Goal: Transaction & Acquisition: Purchase product/service

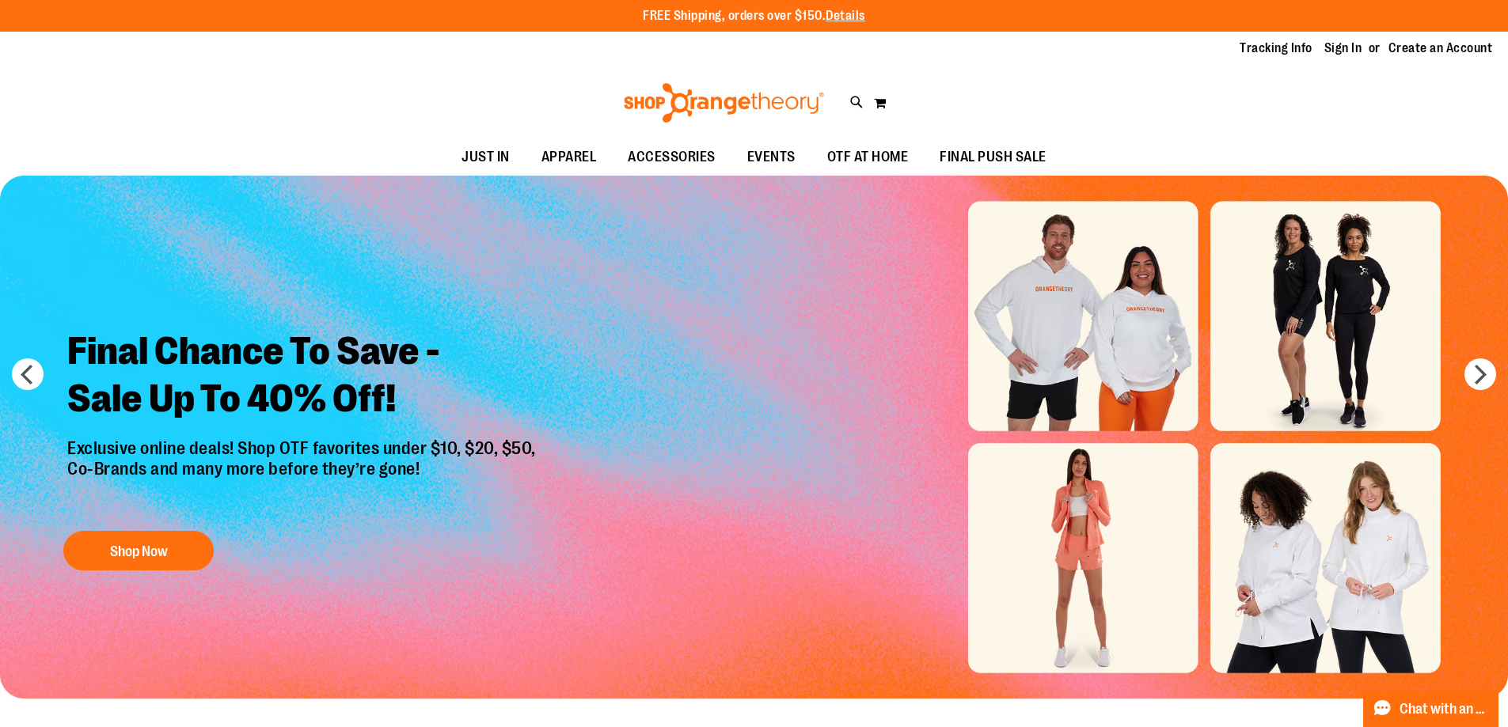
type input "**********"
click at [1320, 36] on div "Tracking Info Sign In Return to Procurement Create an Account" at bounding box center [754, 49] width 1508 height 34
click at [1340, 46] on link "Sign In" at bounding box center [1343, 48] width 38 height 17
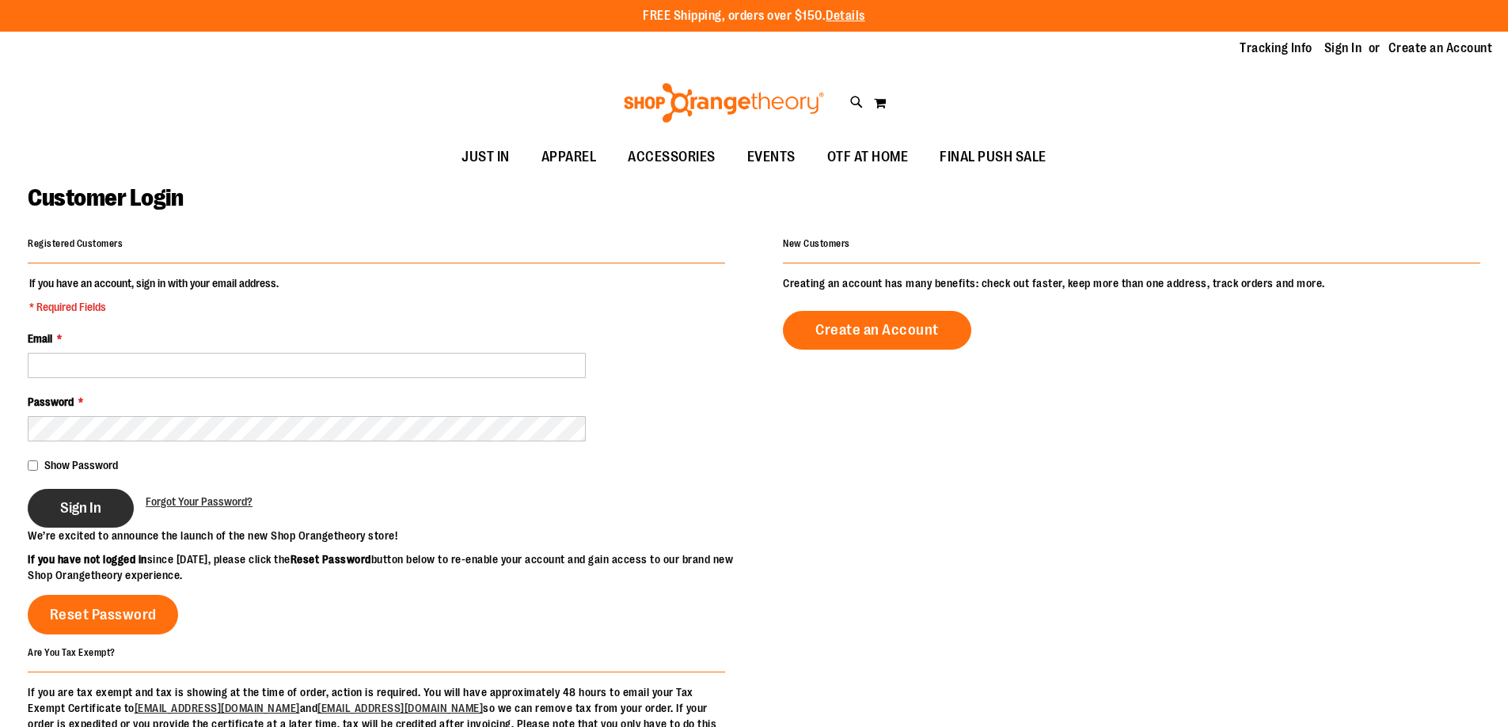
type input "**********"
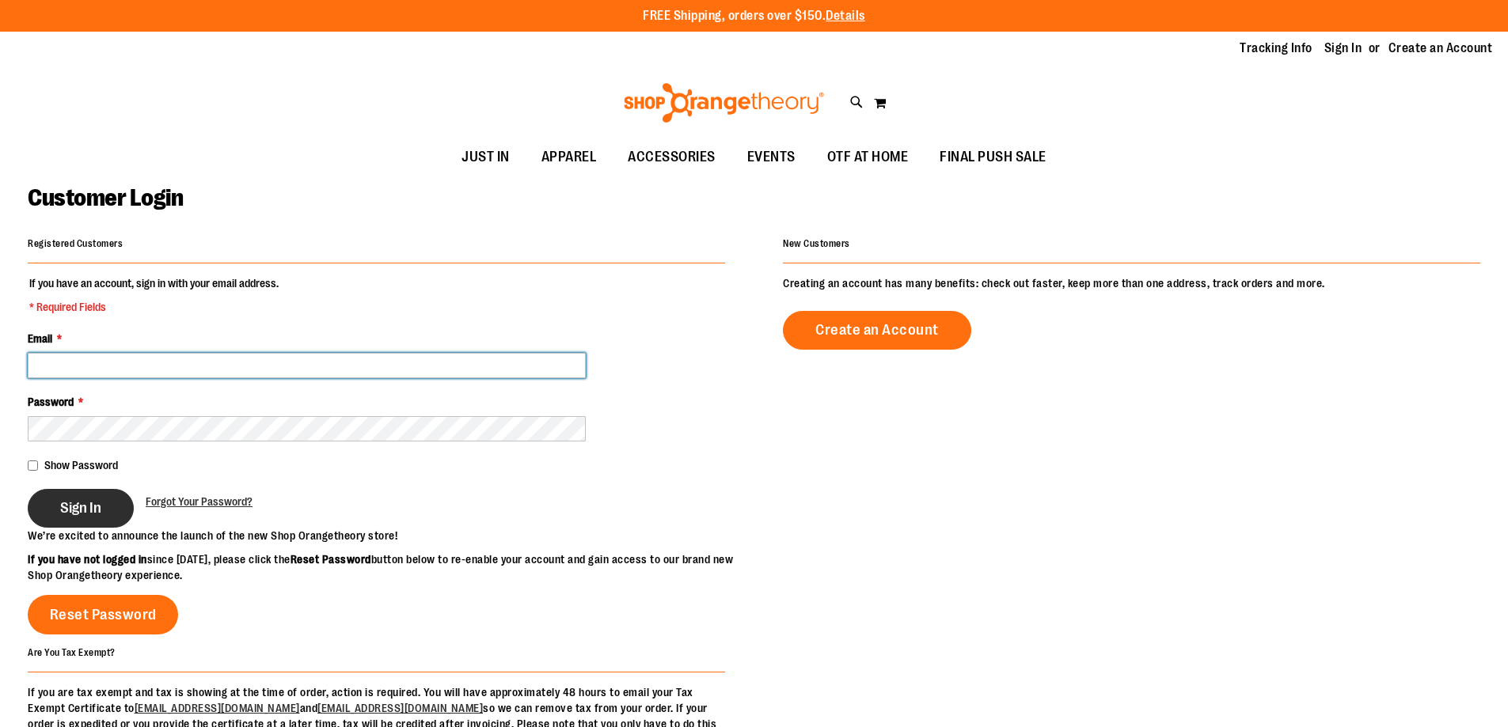
type input "**********"
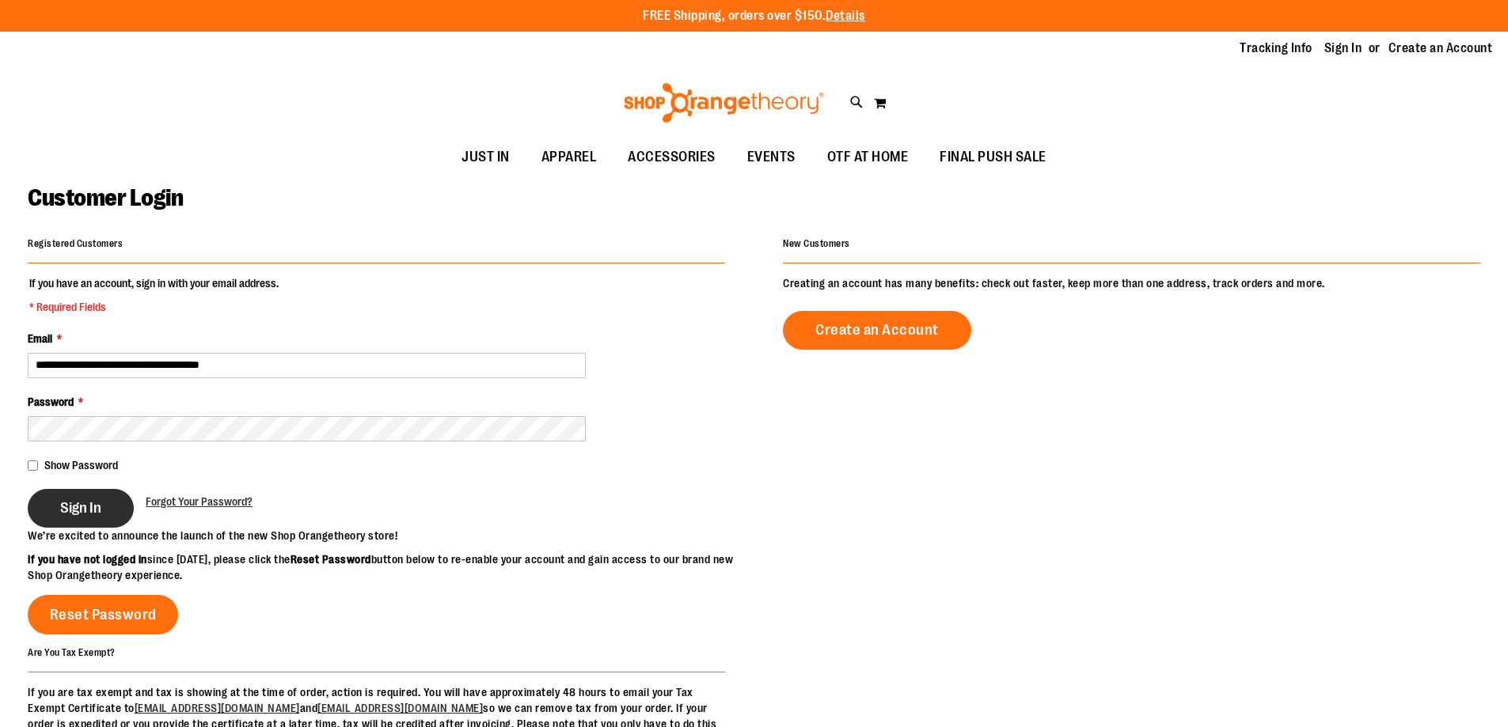
click at [105, 513] on button "Sign In" at bounding box center [81, 508] width 106 height 39
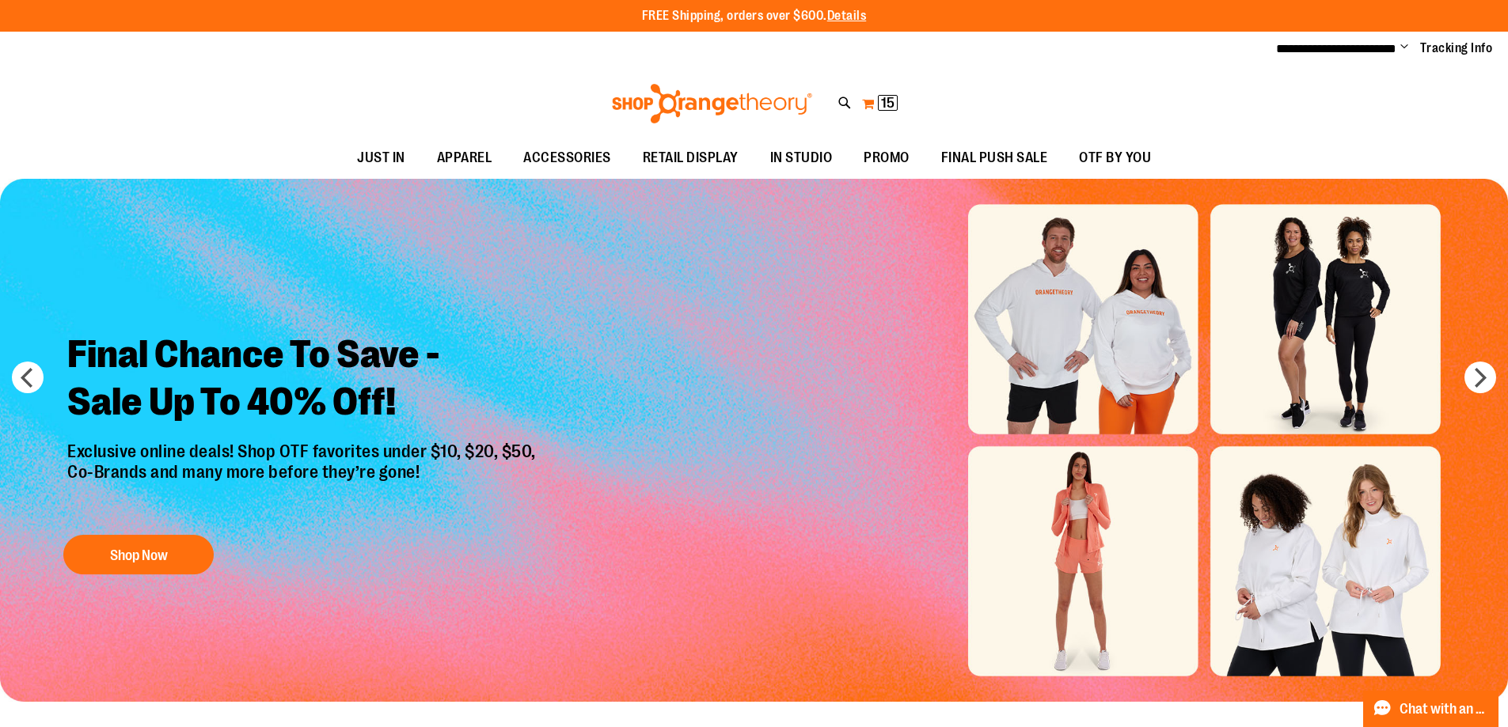
type input "**********"
click at [896, 110] on span "15 15 items" at bounding box center [888, 103] width 20 height 16
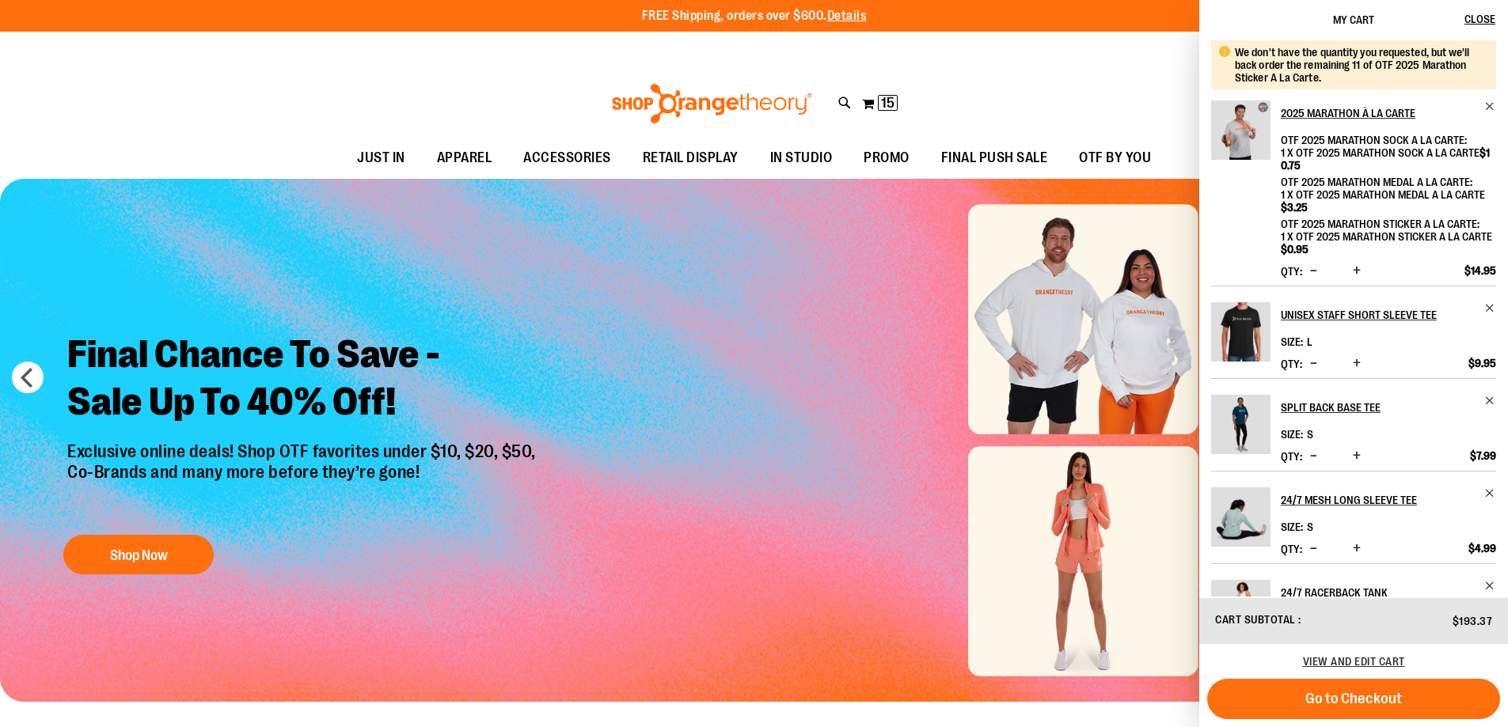
scroll to position [75, 0]
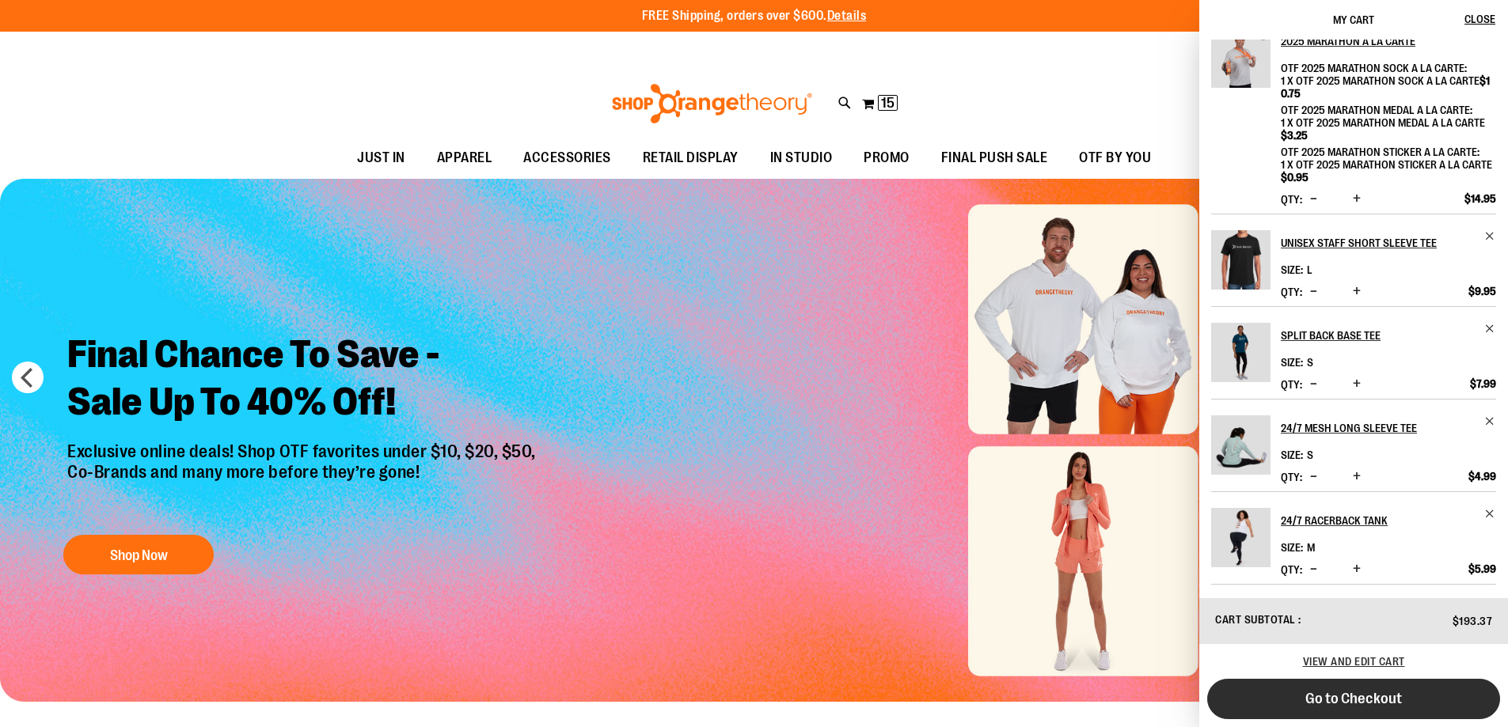
click at [1362, 690] on span "Go to Checkout" at bounding box center [1353, 698] width 97 height 17
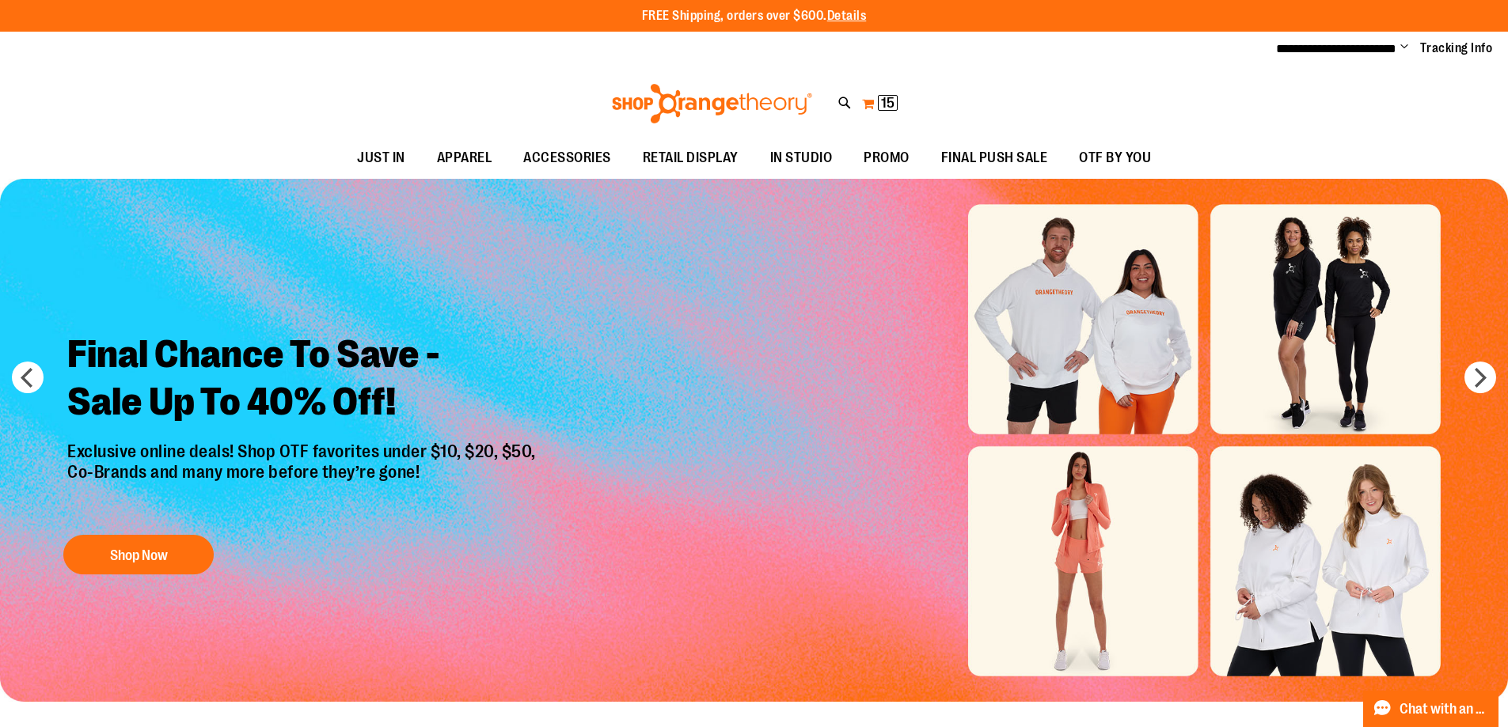
click at [876, 106] on button "My Cart 15 15 items" at bounding box center [879, 103] width 37 height 25
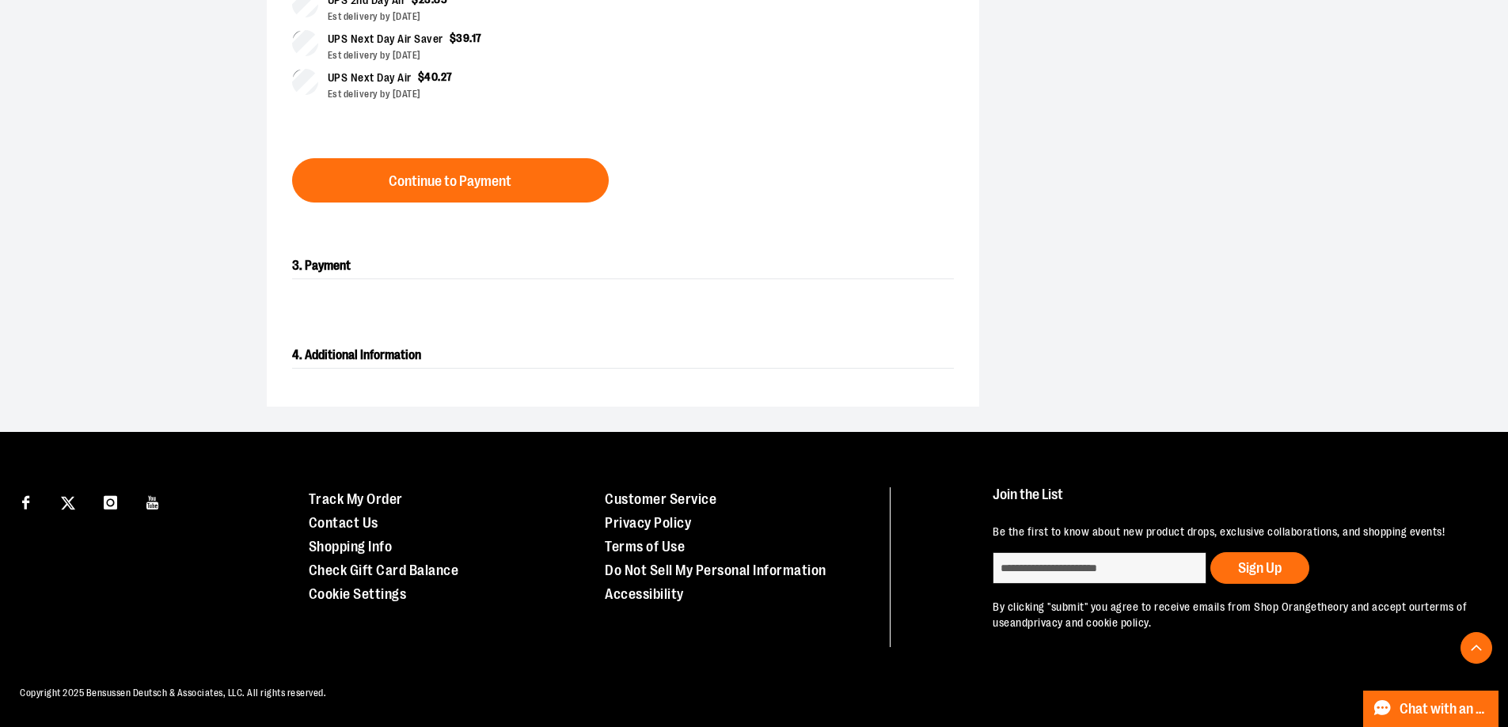
scroll to position [712, 0]
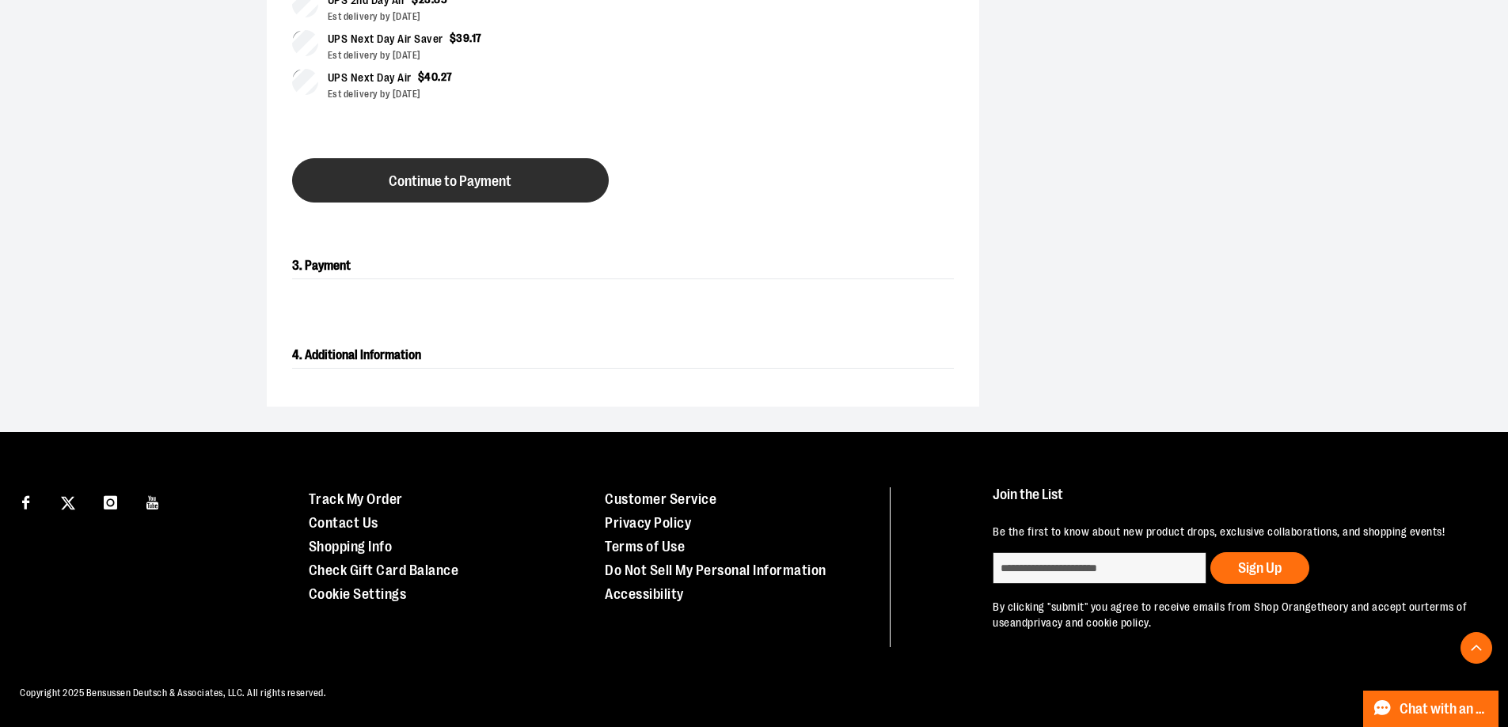
click at [418, 189] on span "Continue to Payment" at bounding box center [450, 181] width 123 height 15
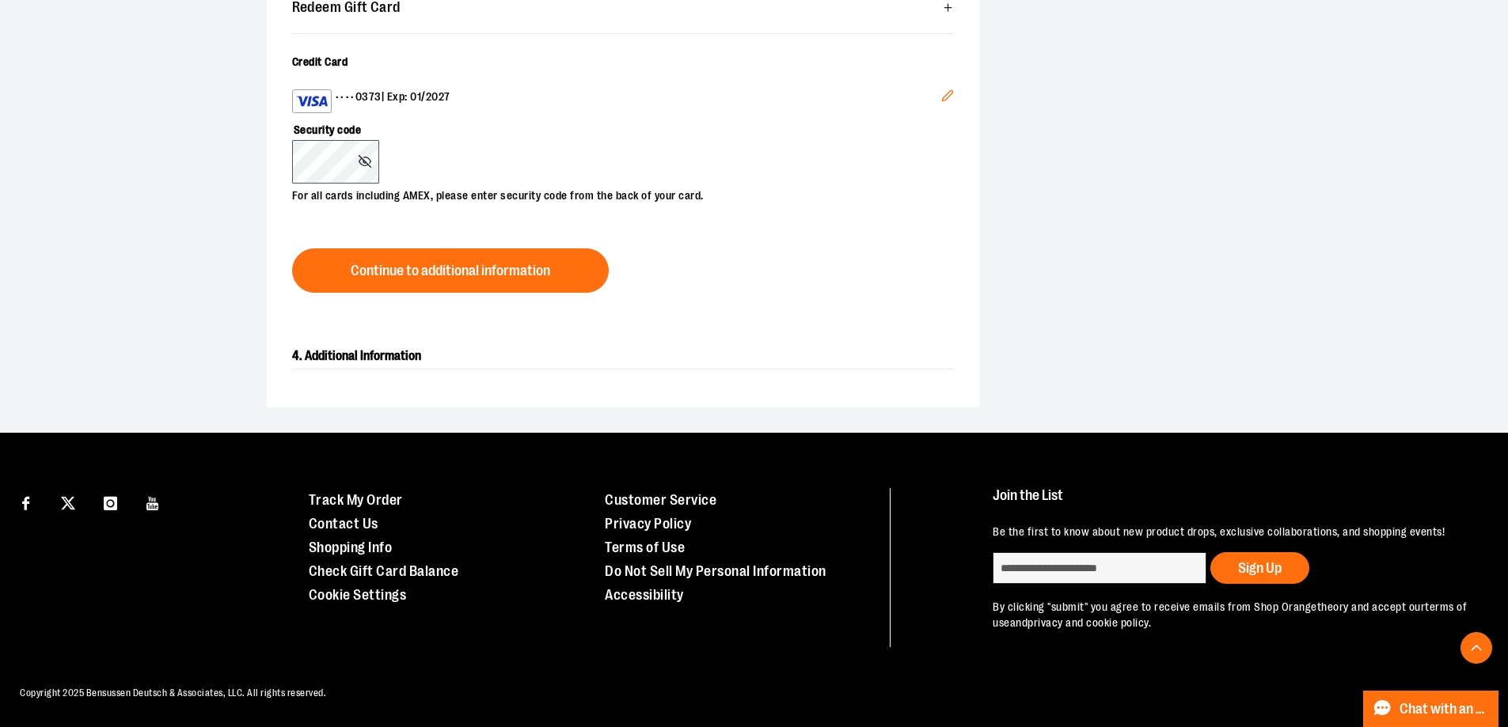
click at [941, 102] on icon "Edit" at bounding box center [947, 95] width 13 height 13
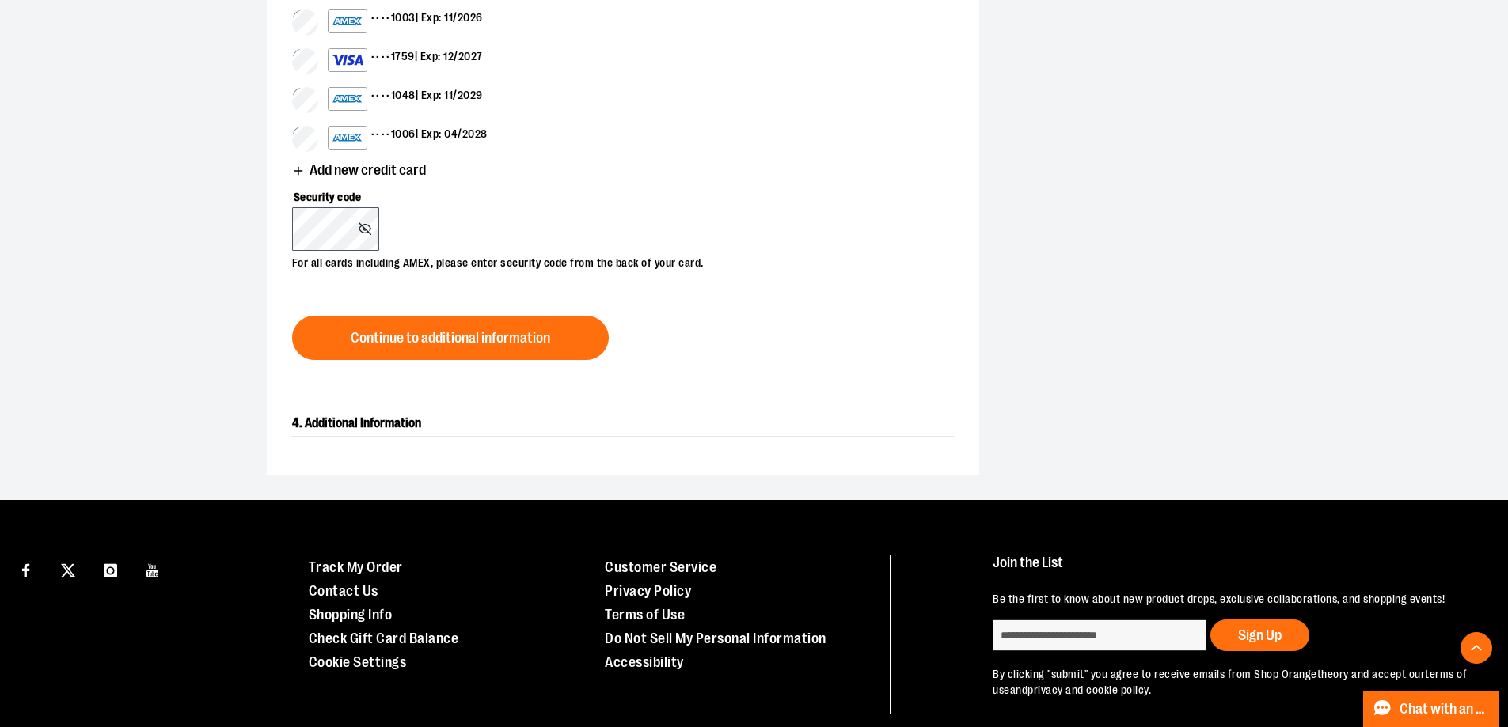
click at [474, 113] on div "•••• 1048 | Exp: 11/2029" at bounding box center [405, 100] width 155 height 26
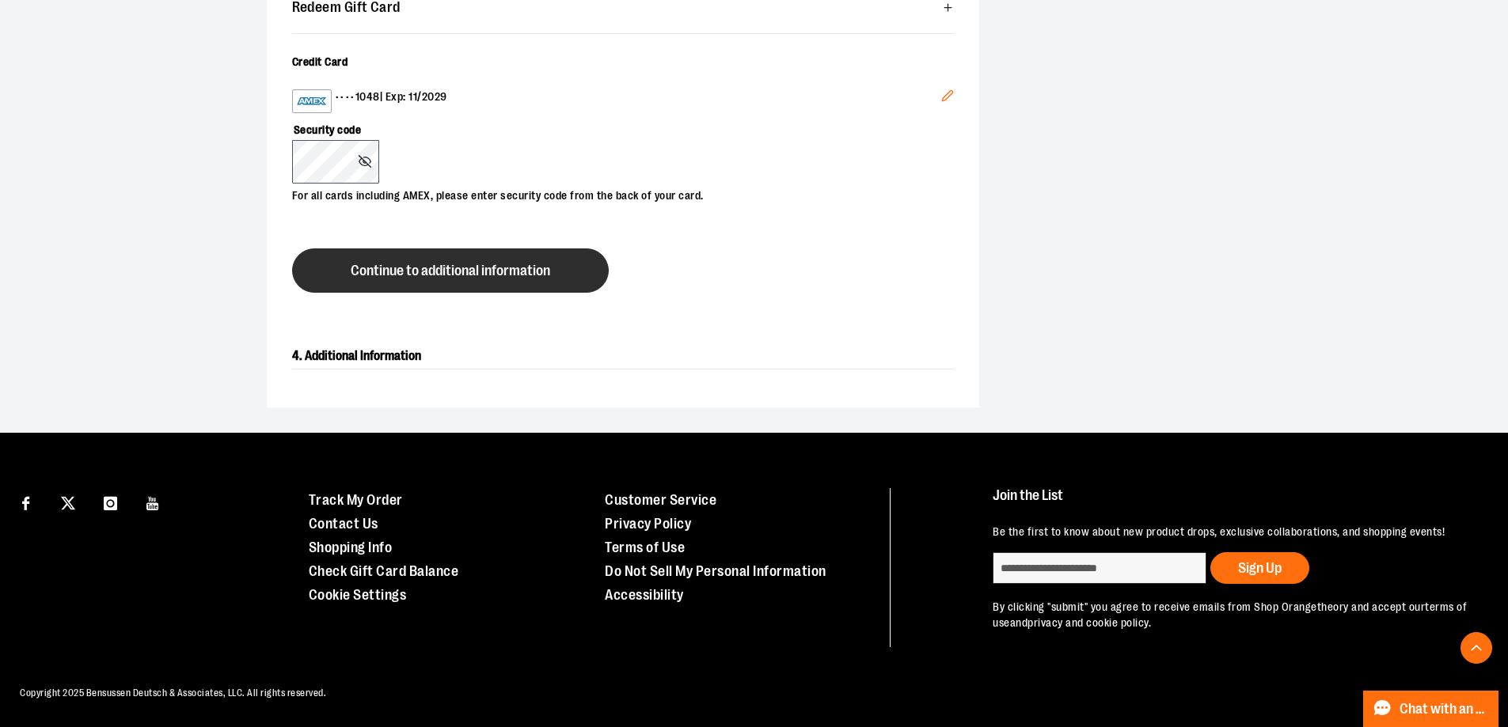
click at [492, 279] on span "Continue to additional information" at bounding box center [450, 271] width 199 height 15
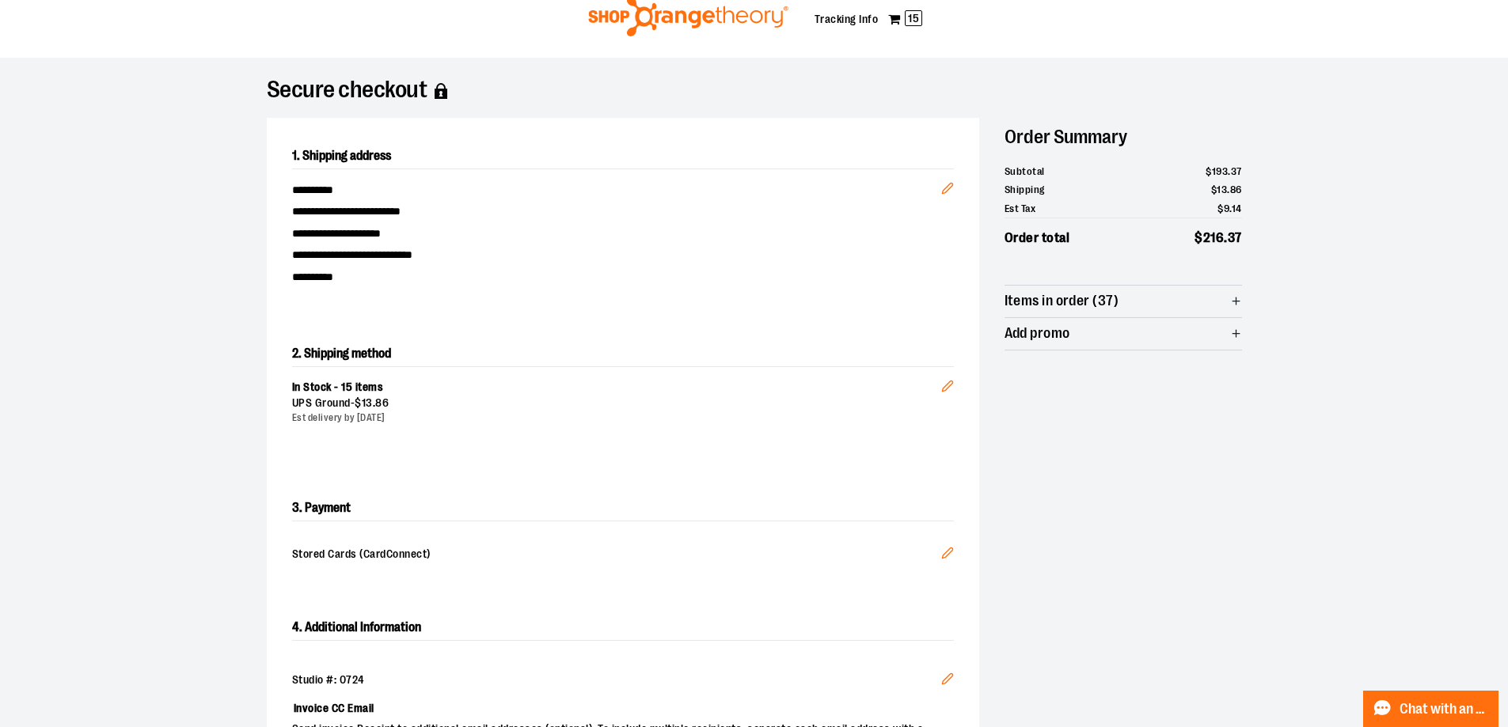
scroll to position [79, 0]
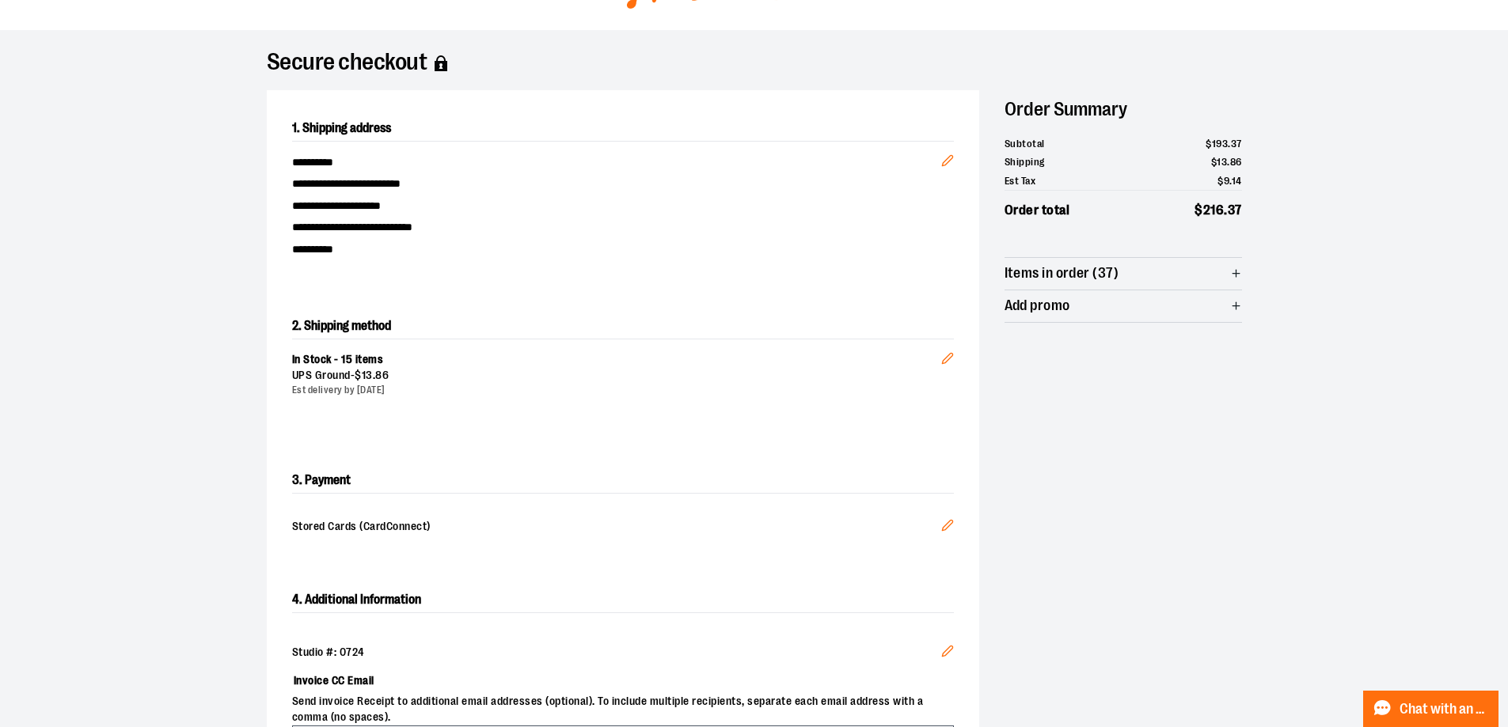
click at [1230, 279] on icon "button" at bounding box center [1236, 274] width 12 height 12
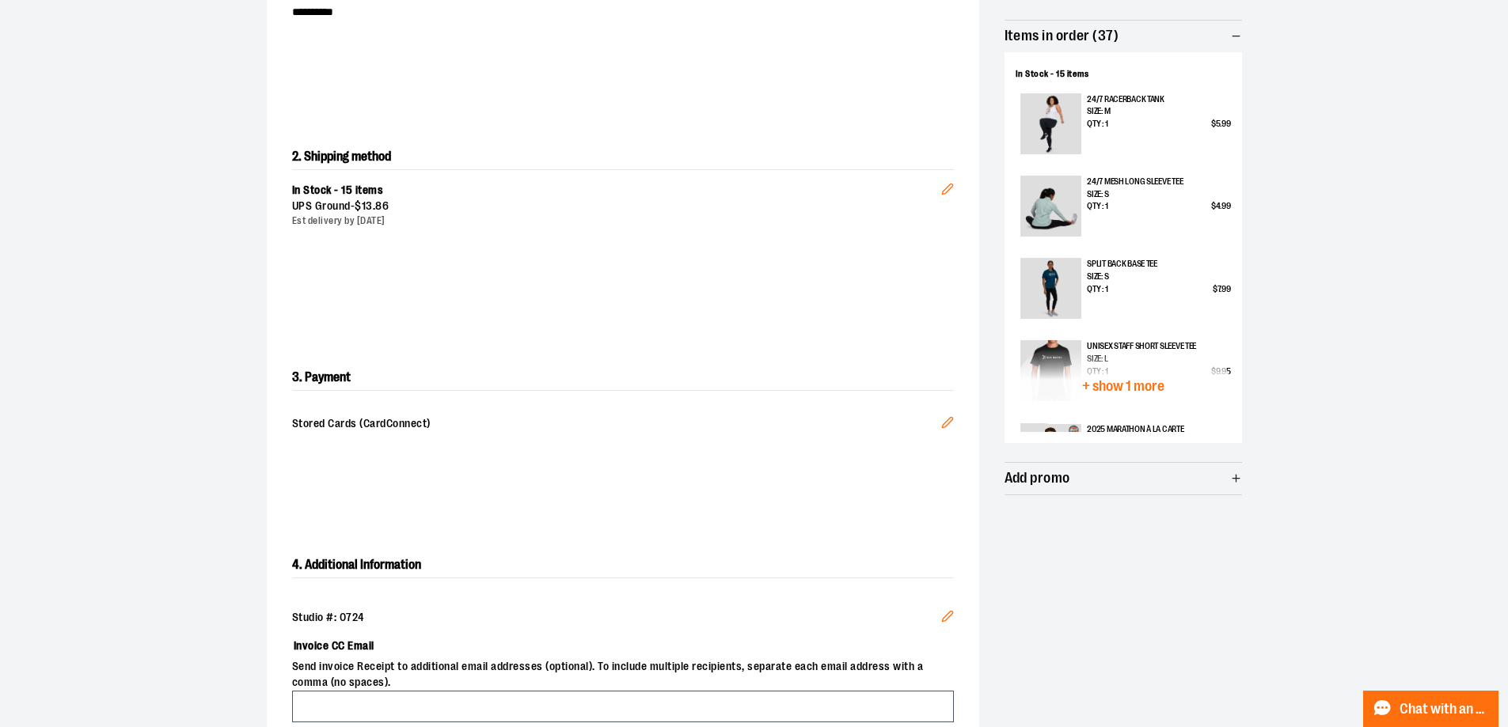
scroll to position [396, 0]
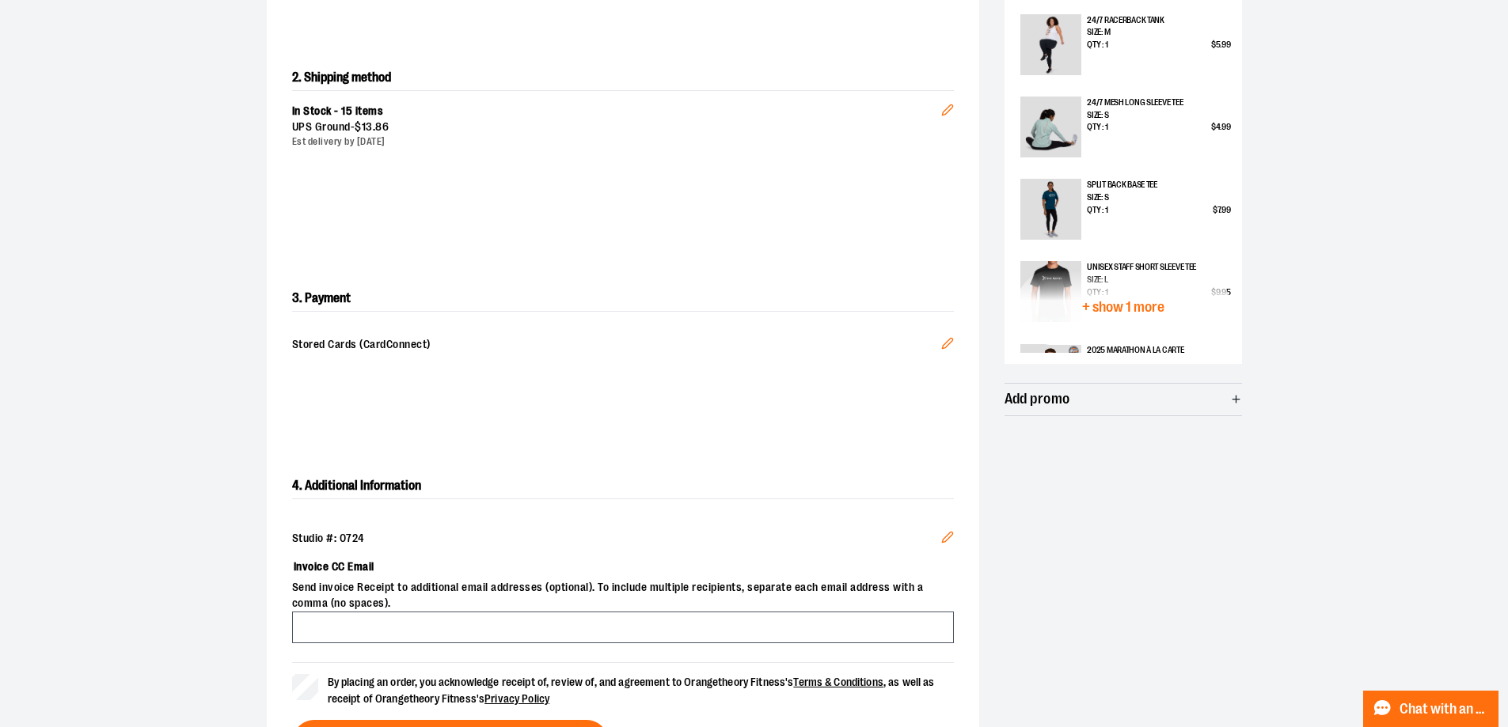
click at [1124, 315] on span "+ show 1 more" at bounding box center [1123, 307] width 82 height 15
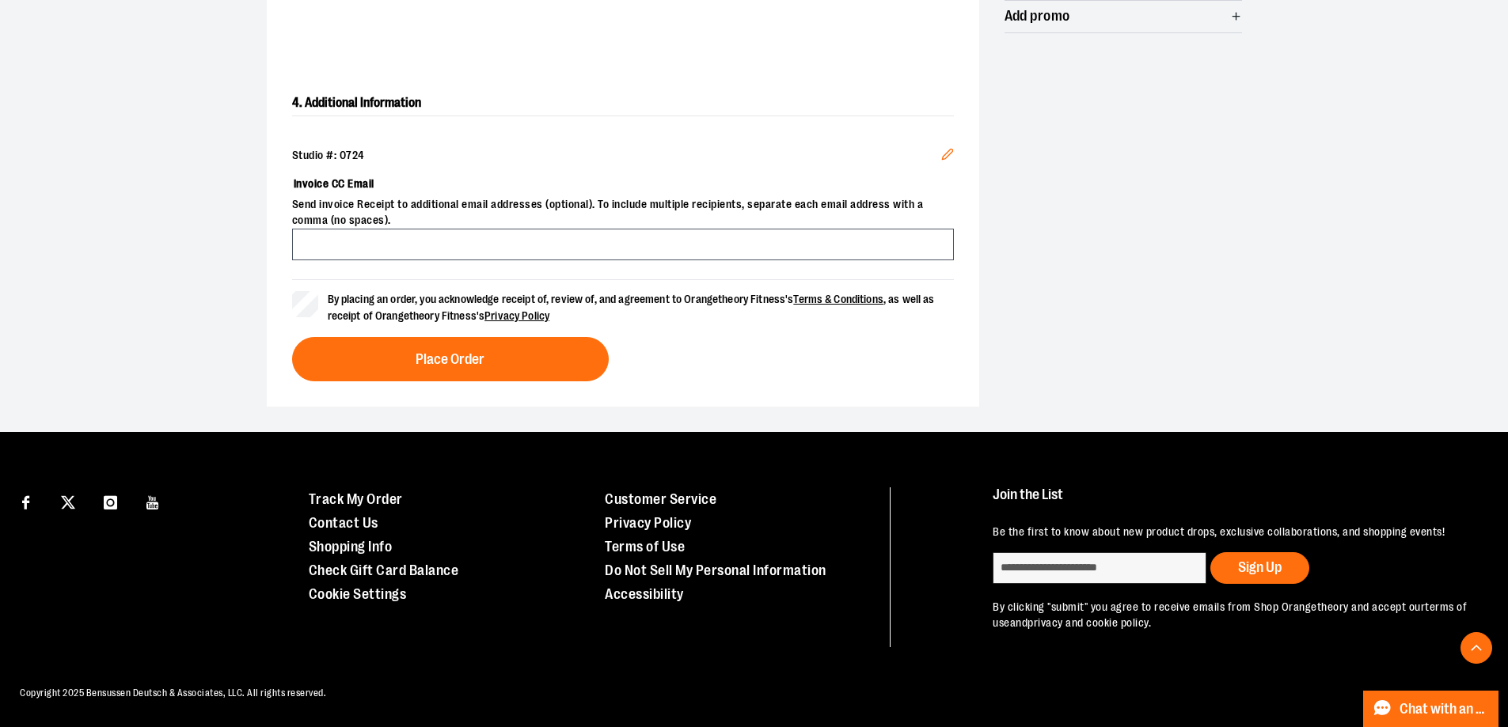
scroll to position [950, 0]
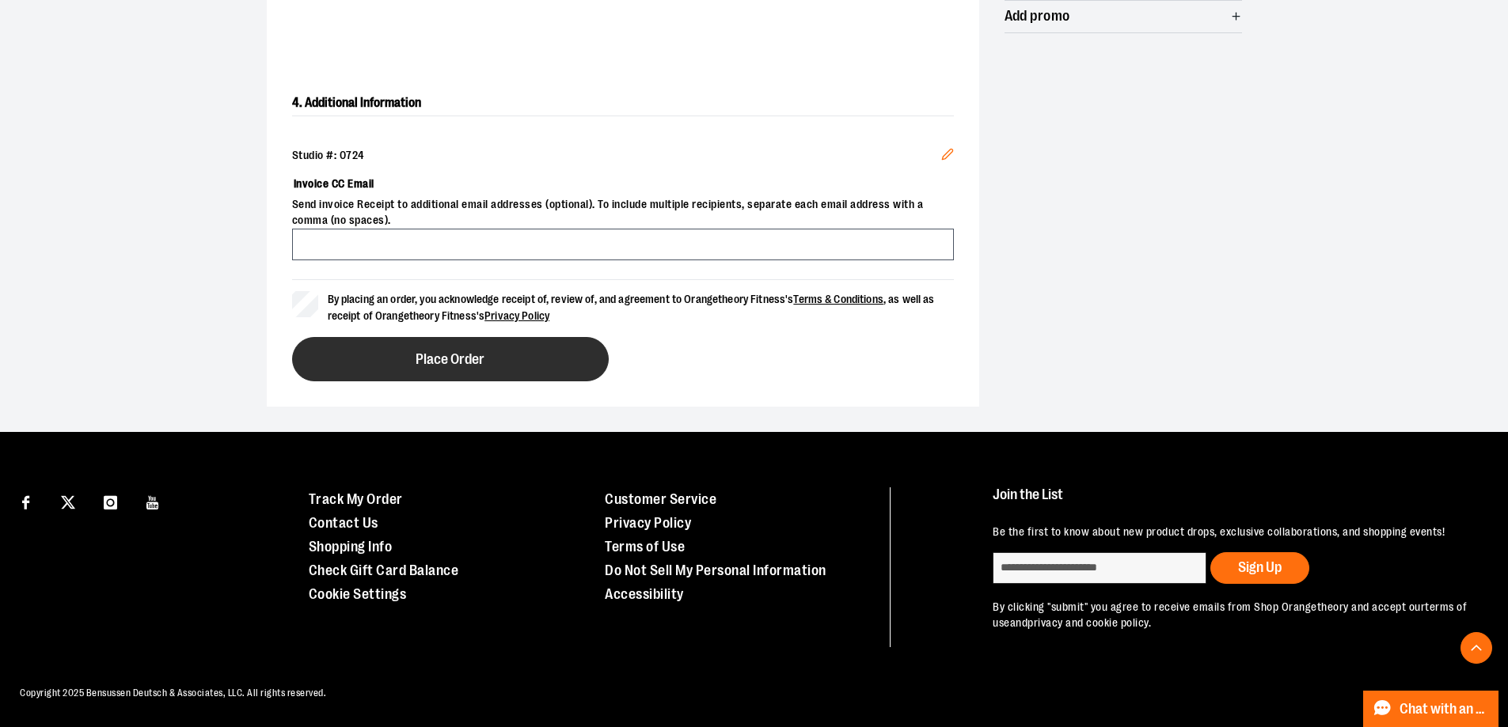
click at [449, 367] on span "Place Order" at bounding box center [450, 359] width 69 height 15
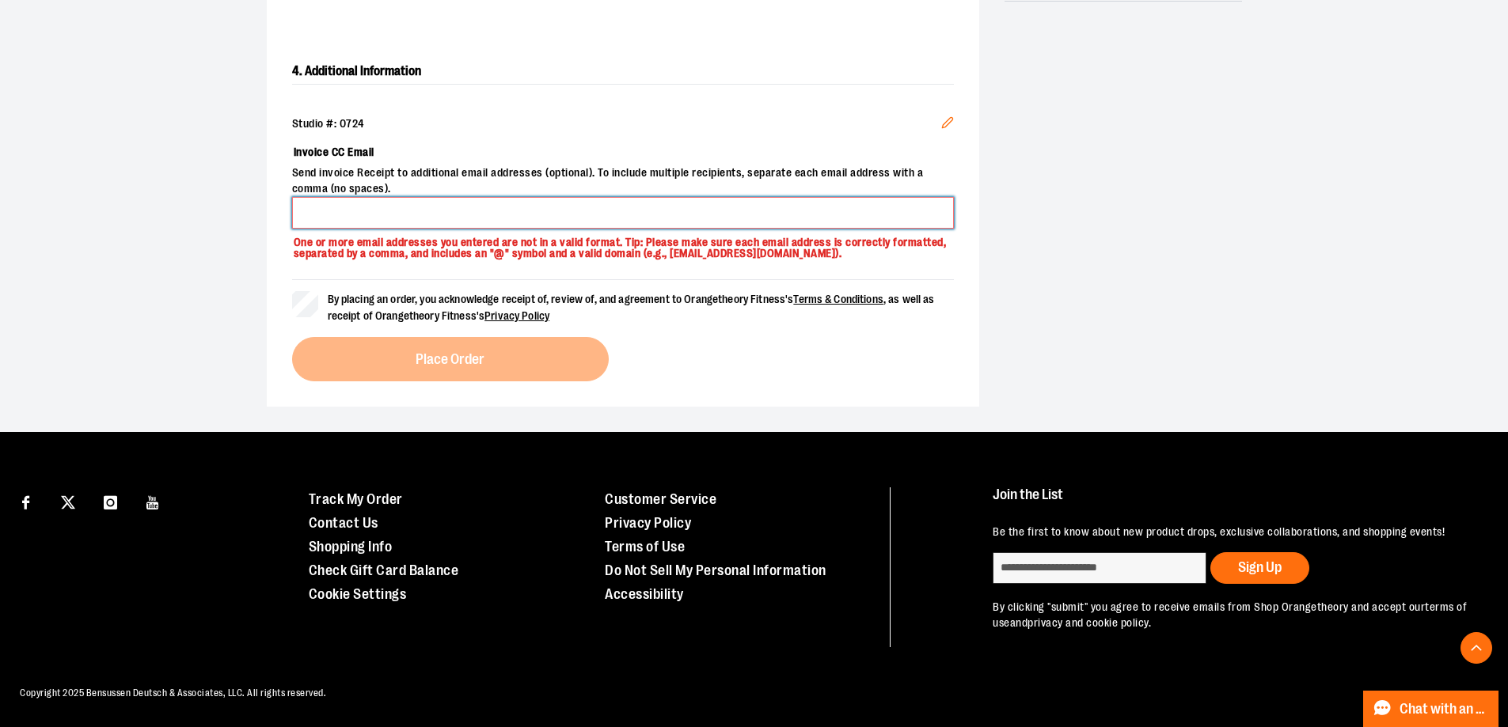
click at [445, 229] on input "Invoice CC Email" at bounding box center [623, 213] width 662 height 32
type input "**********"
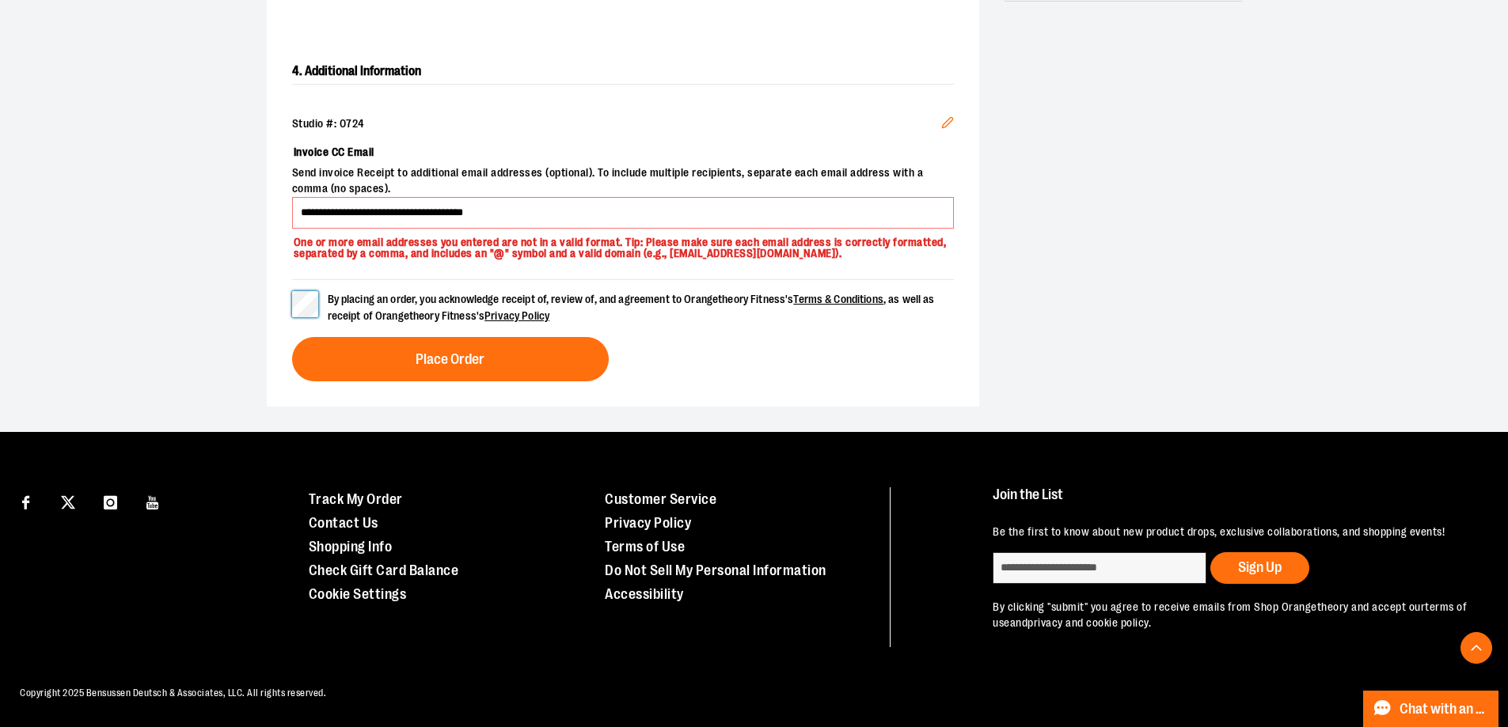
scroll to position [1029, 0]
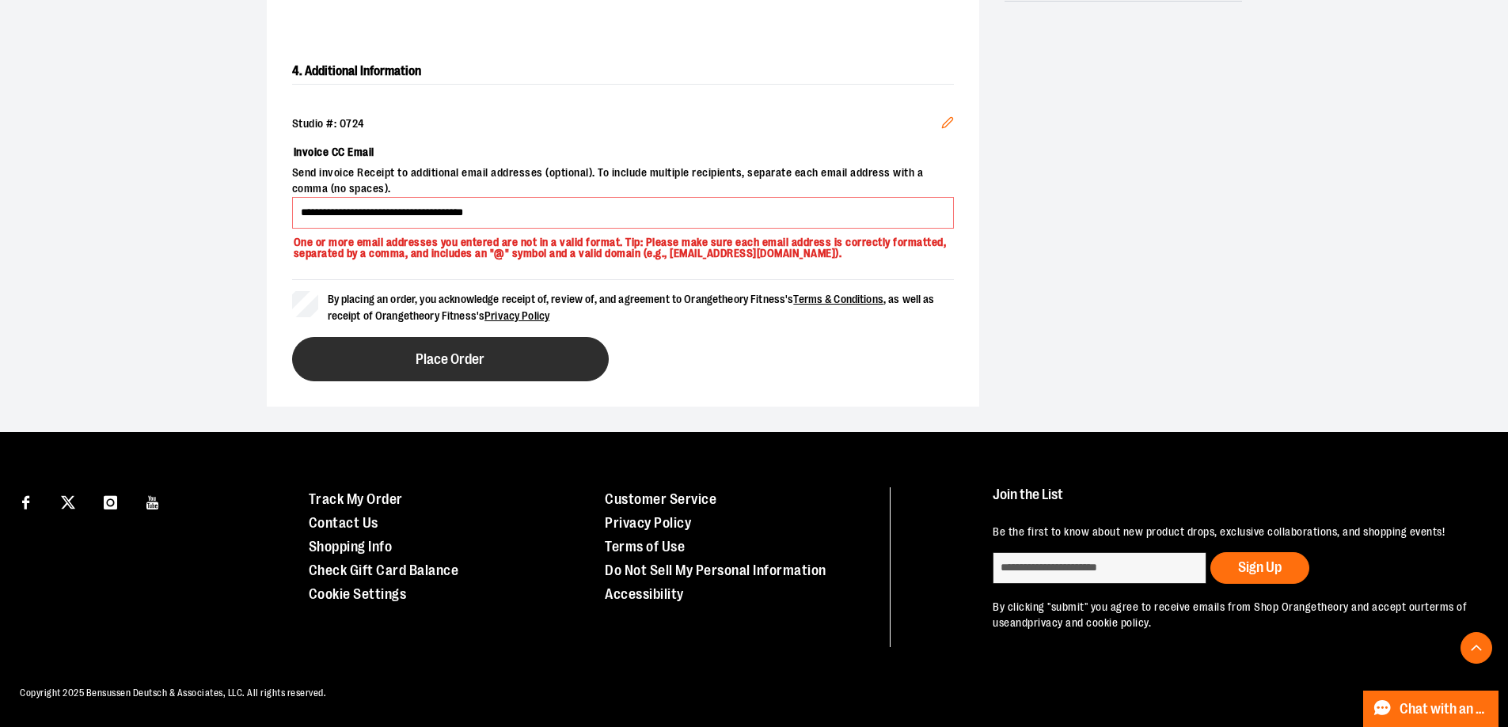
click at [466, 367] on span "Place Order" at bounding box center [450, 359] width 69 height 15
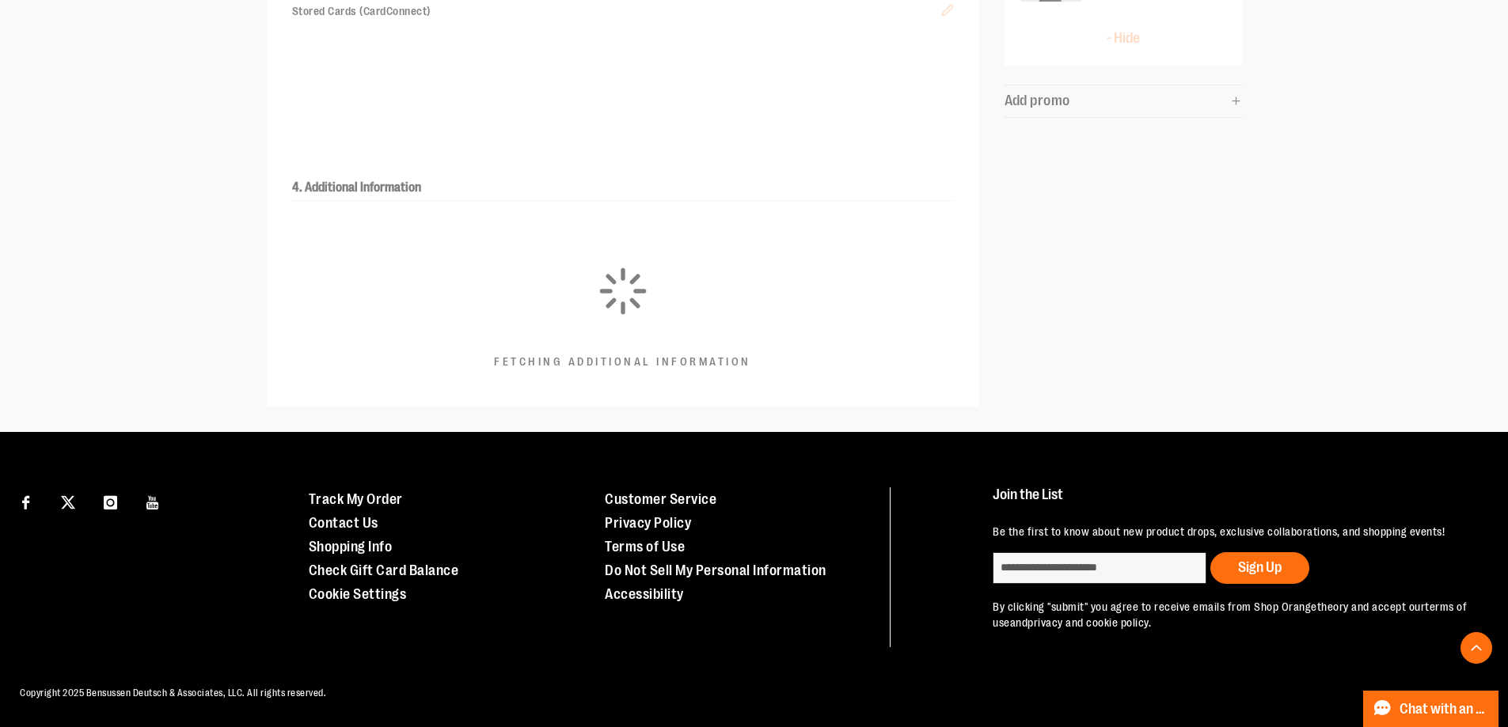
scroll to position [757, 0]
